Goal: Obtain resource: Obtain resource

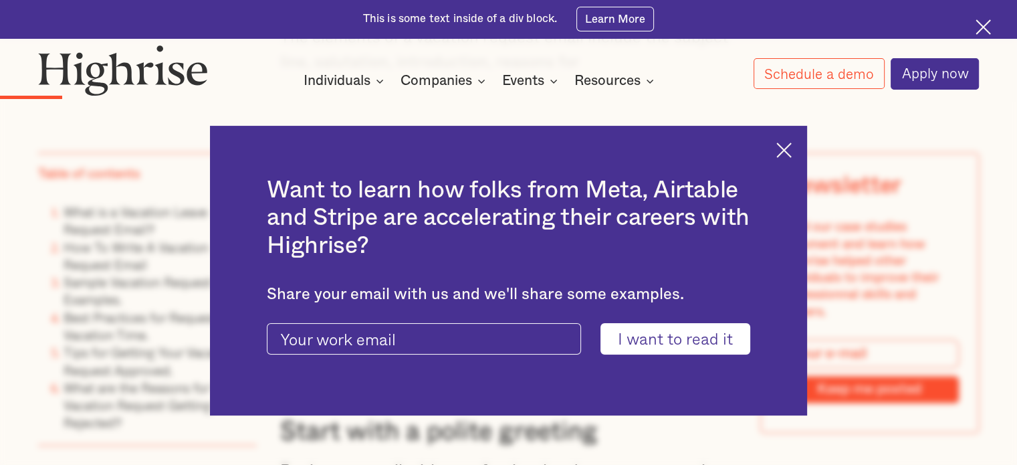
scroll to position [1652, 0]
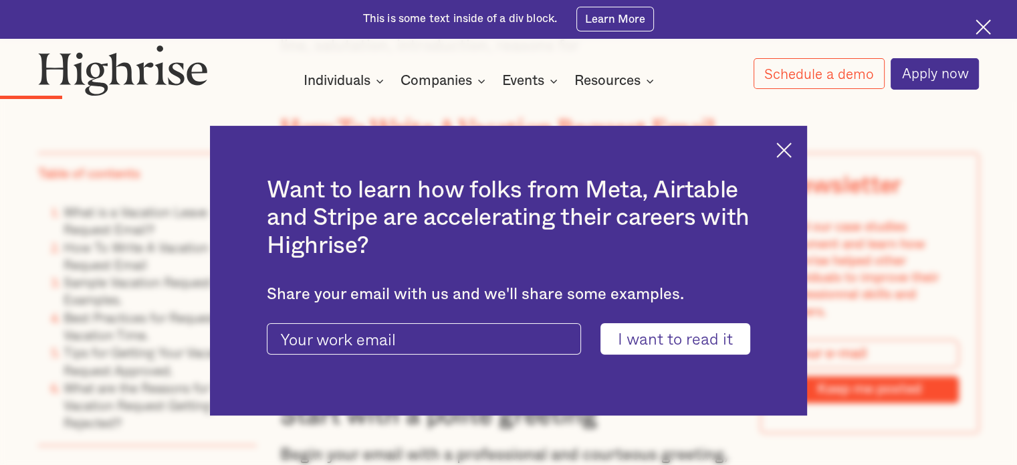
click at [792, 152] on img at bounding box center [783, 149] width 15 height 15
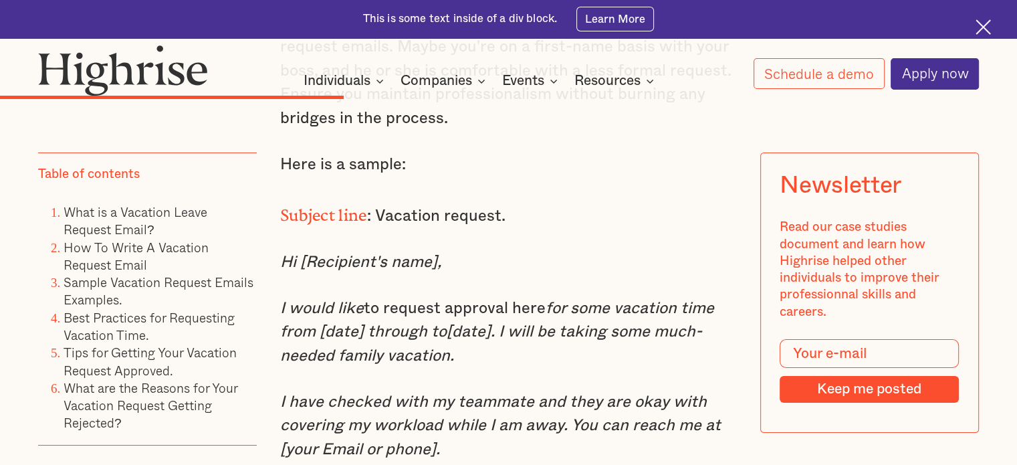
scroll to position [4875, 0]
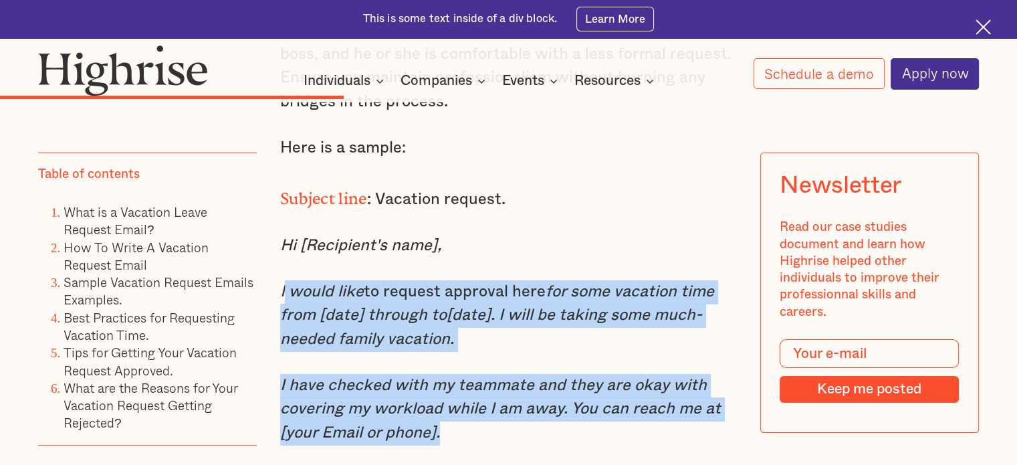
drag, startPoint x: 281, startPoint y: 300, endPoint x: 566, endPoint y: 445, distance: 319.3
copy div "would like to request approval here for some vacation time from [date] through …"
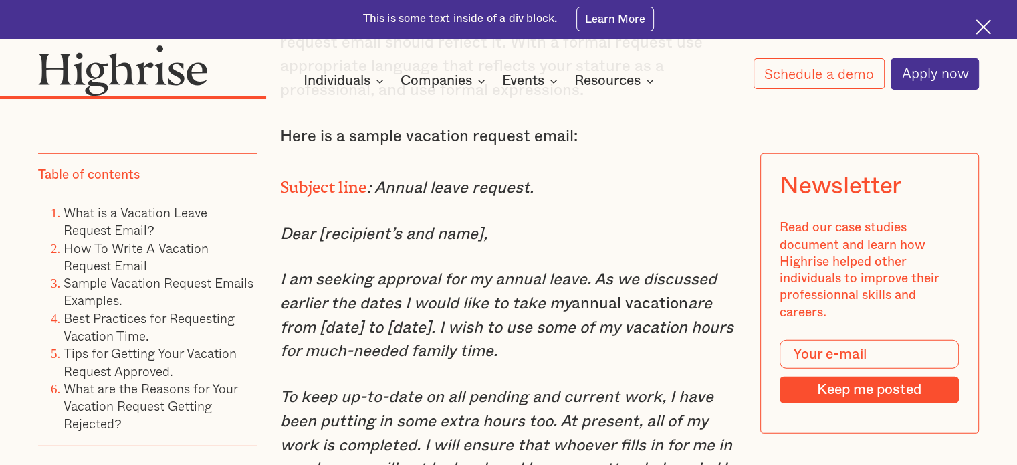
scroll to position [4053, 0]
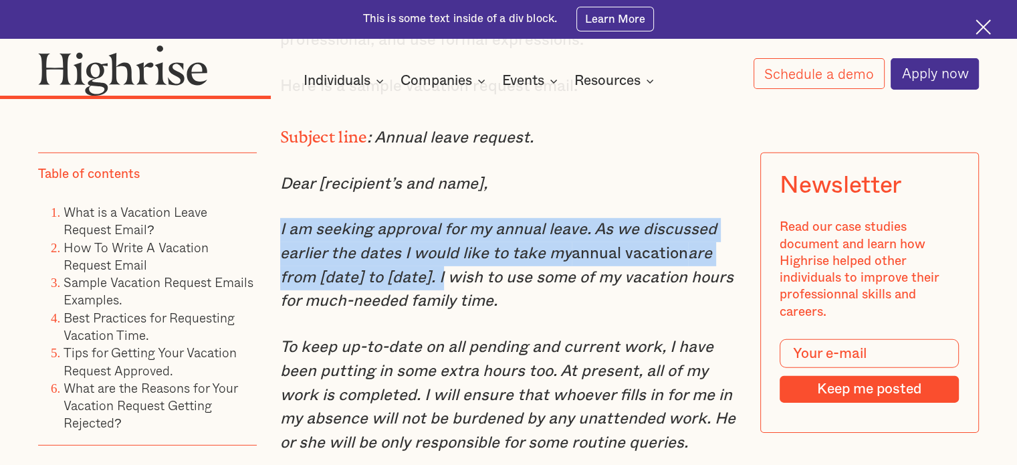
drag, startPoint x: 277, startPoint y: 263, endPoint x: 435, endPoint y: 312, distance: 165.1
copy p "I am seeking approval for my annual leave. As we discussed earlier the dates I …"
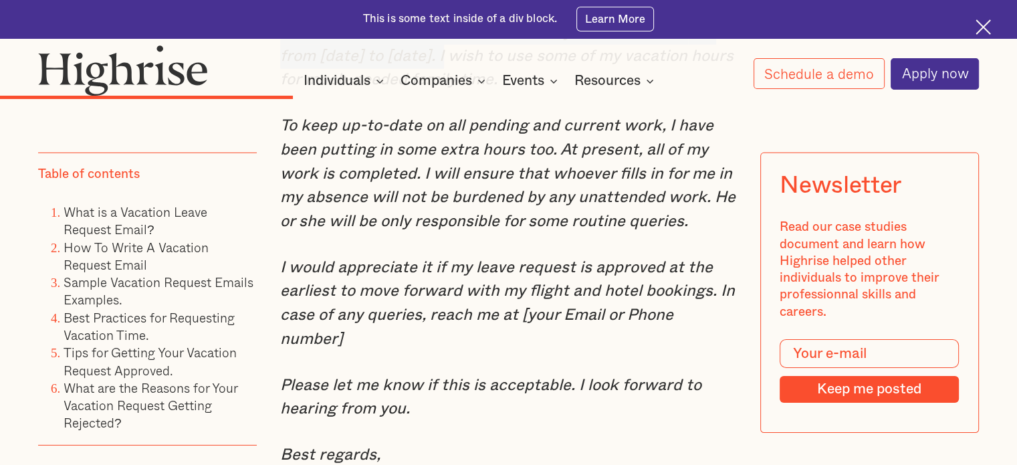
scroll to position [4308, 0]
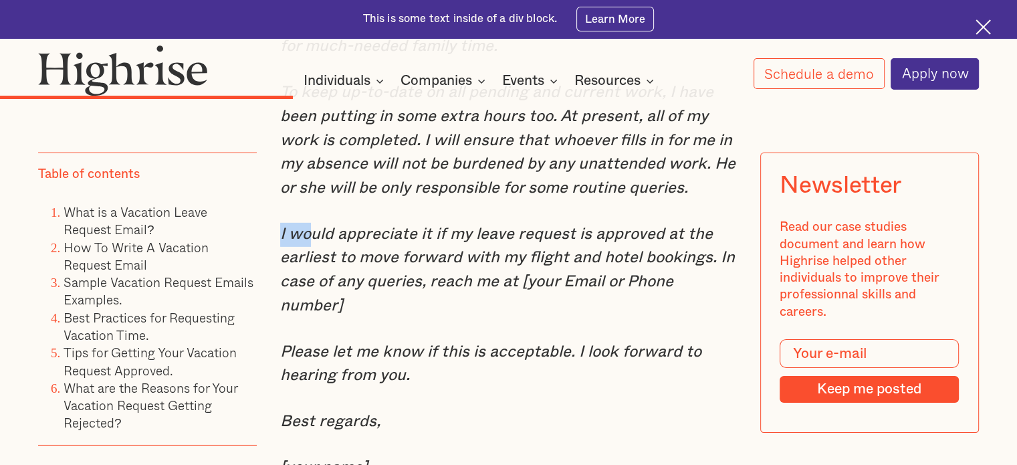
drag, startPoint x: 275, startPoint y: 269, endPoint x: 305, endPoint y: 277, distance: 30.3
drag, startPoint x: 286, startPoint y: 364, endPoint x: 380, endPoint y: 363, distance: 93.6
click at [380, 363] on em "Please let me know if this is acceptable. I look forward to hearing from you." at bounding box center [490, 364] width 421 height 40
click at [379, 335] on div "Sample Vacation Request Emails Examples. Formal vacation request email. When wo…" at bounding box center [508, 367] width 457 height 1704
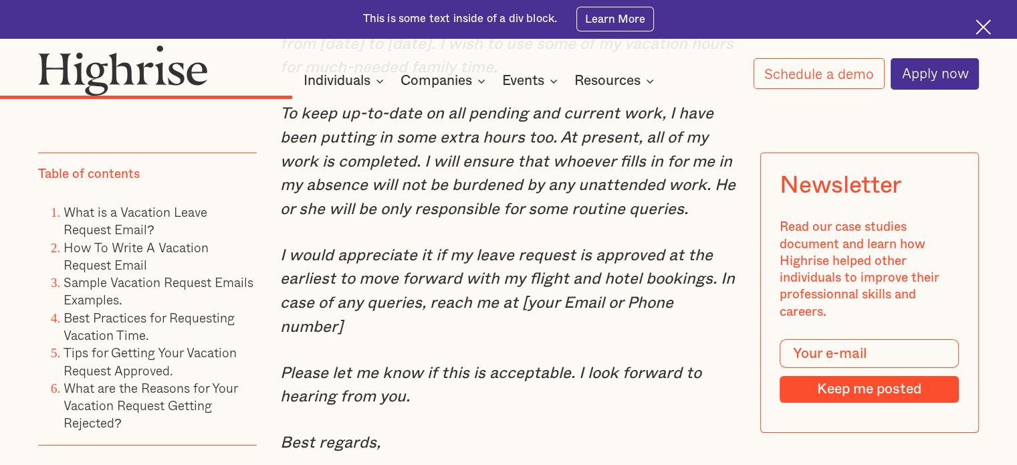
scroll to position [4270, 0]
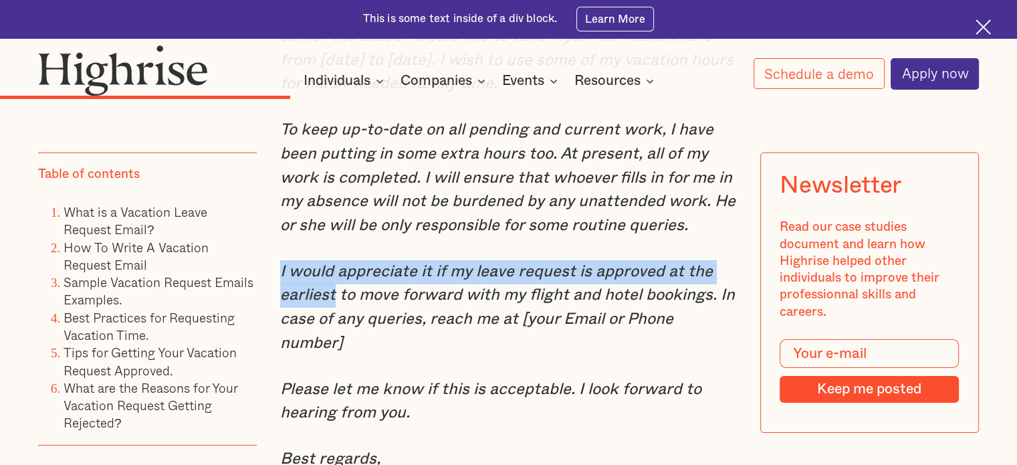
drag, startPoint x: 332, startPoint y: 330, endPoint x: 278, endPoint y: 316, distance: 55.9
click at [280, 316] on em "I would appreciate it if my leave request is approved at the earliest to move f…" at bounding box center [507, 307] width 455 height 88
copy em "I would appreciate it if my leave request is approved at the earliest"
